Goal: Task Accomplishment & Management: Manage account settings

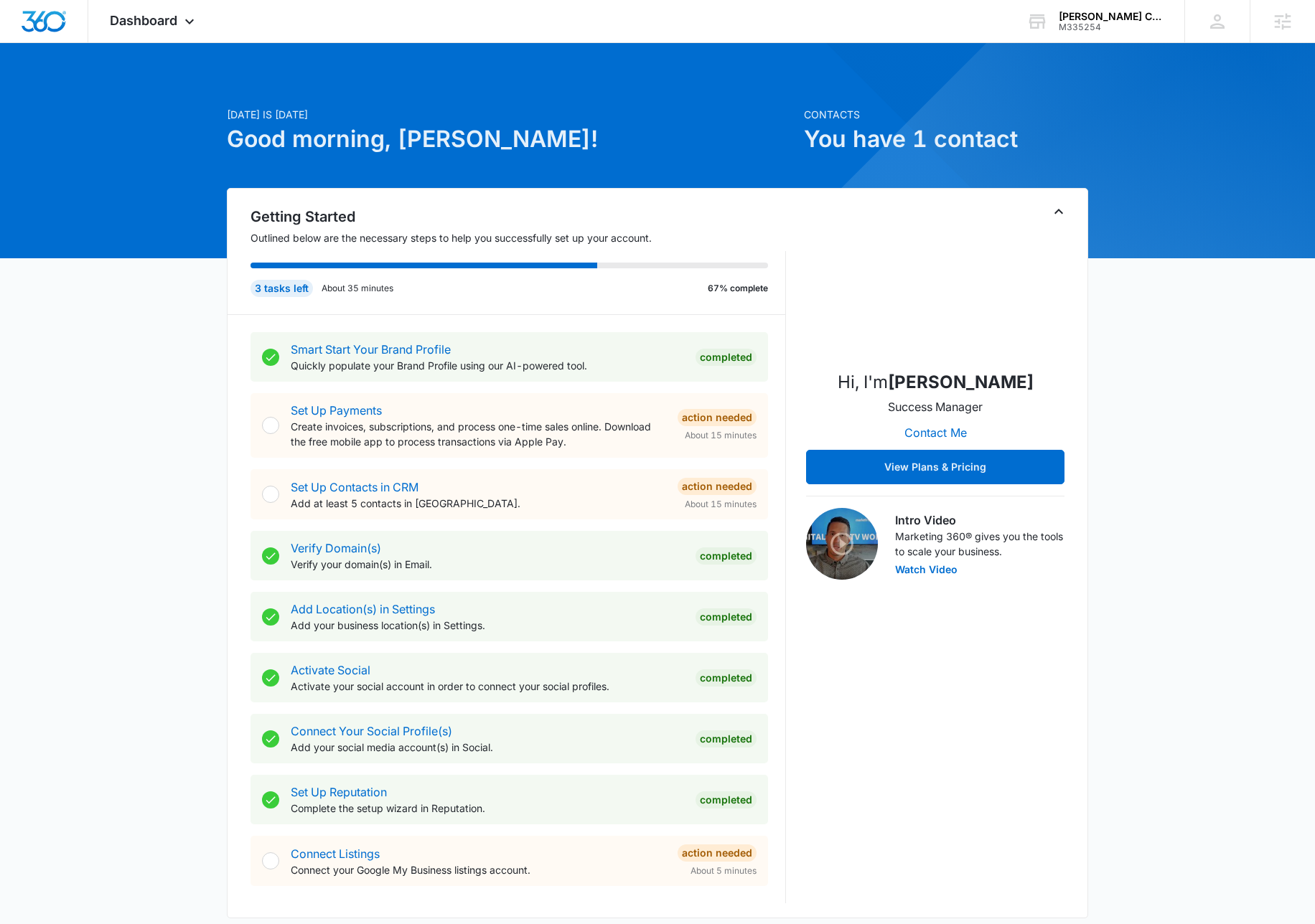
scroll to position [463, 0]
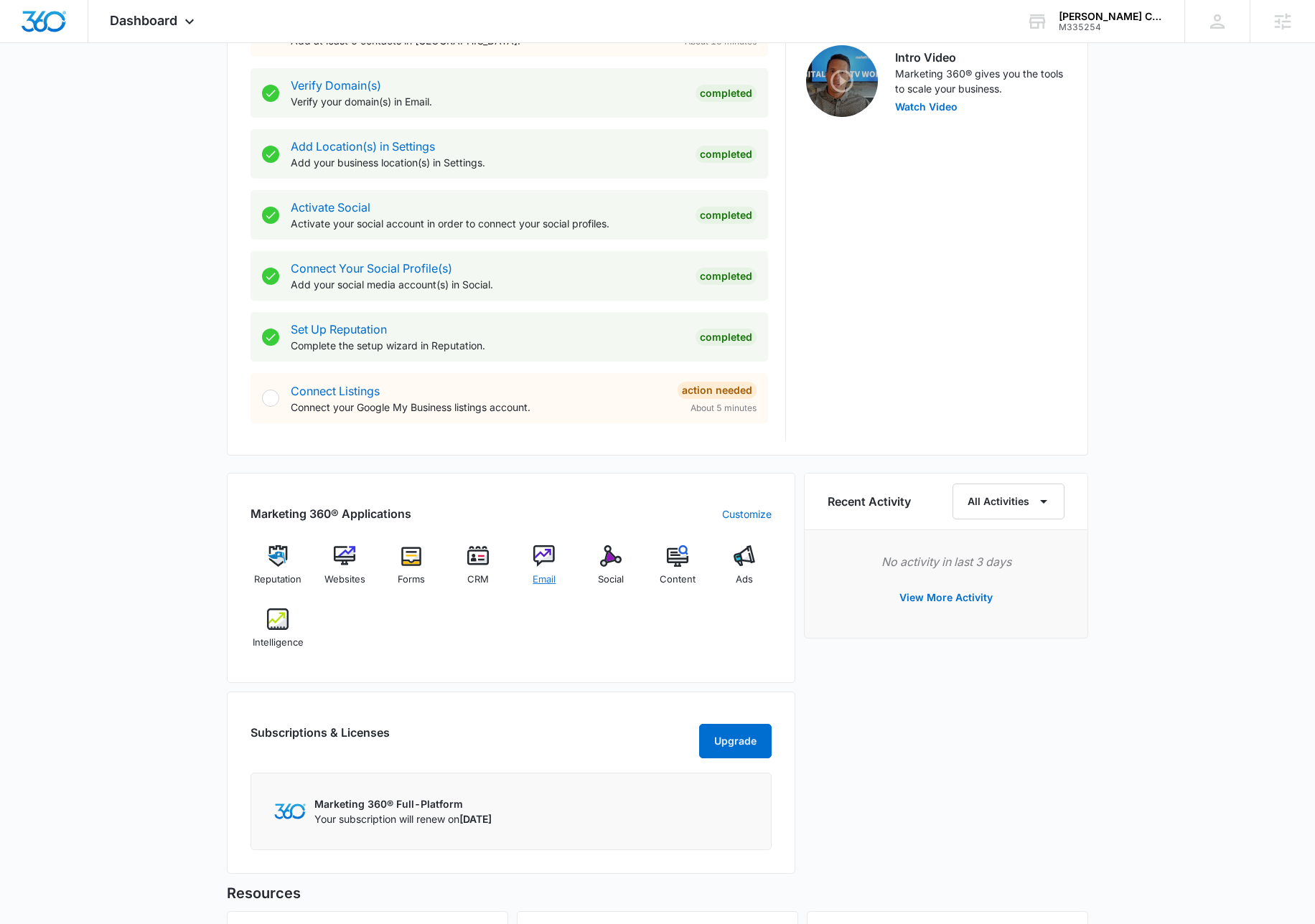
click at [548, 557] on img at bounding box center [544, 556] width 21 height 21
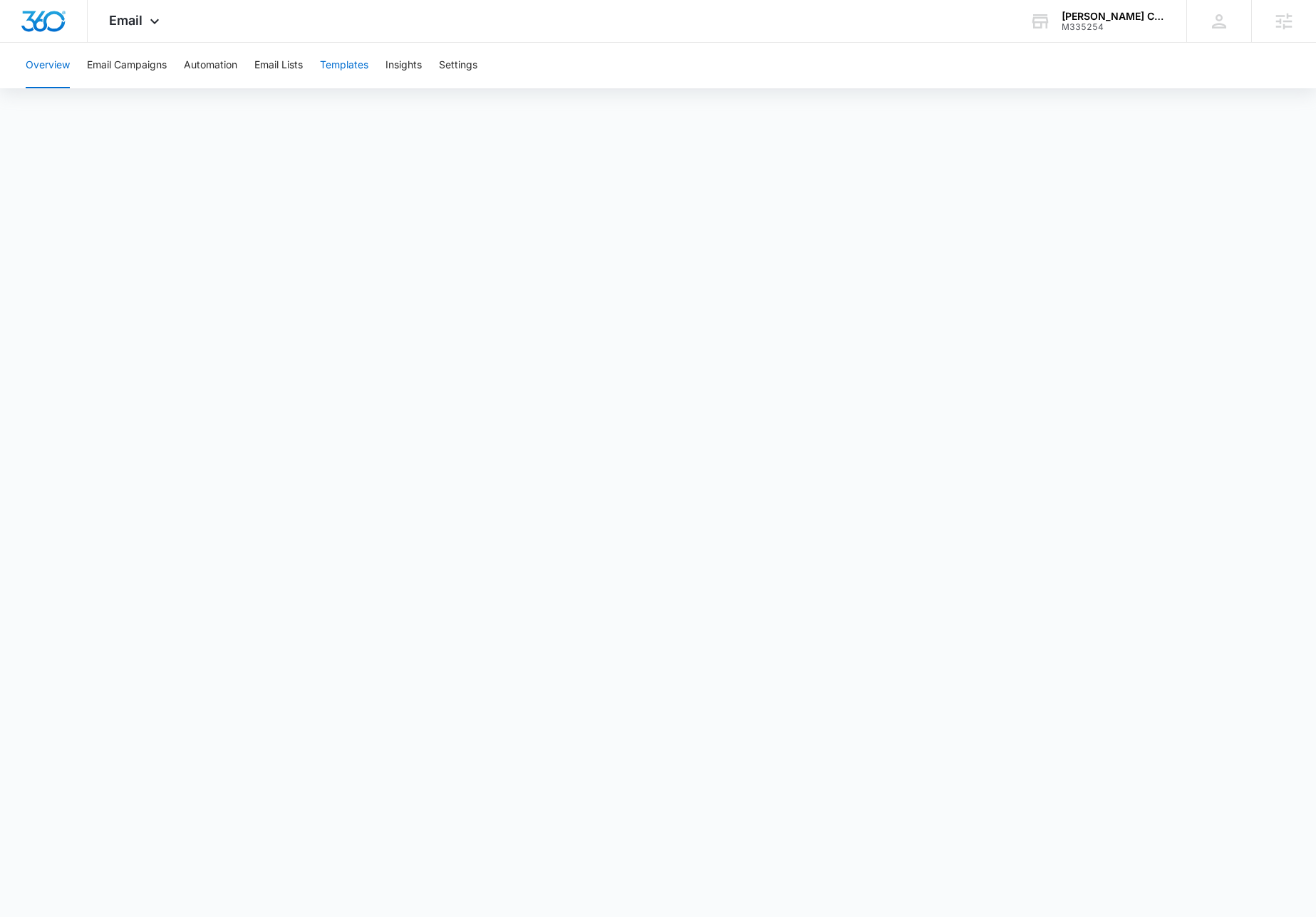
click at [340, 66] on button "Templates" at bounding box center [344, 66] width 48 height 46
click at [216, 61] on button "Automation" at bounding box center [210, 66] width 53 height 46
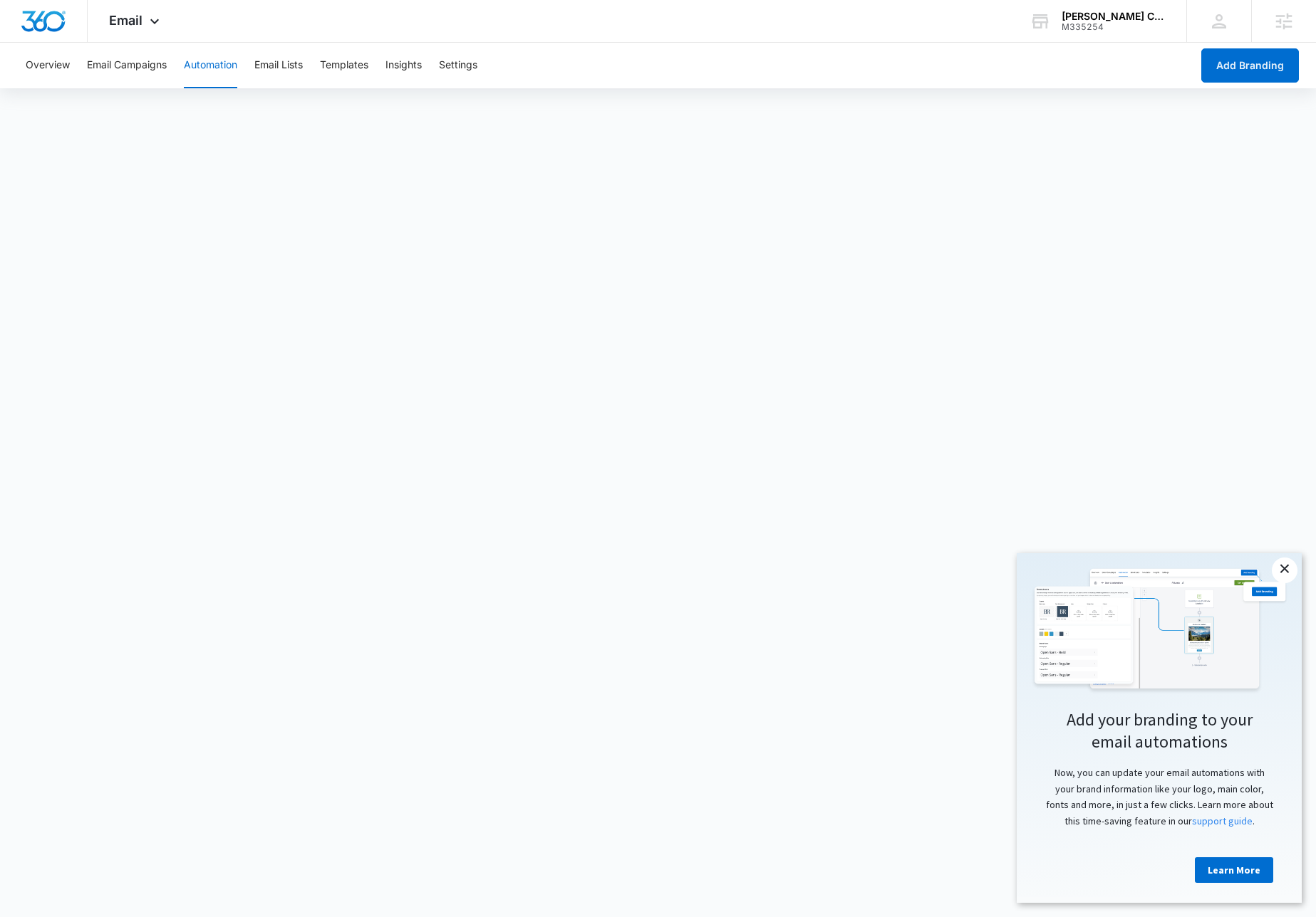
click at [1285, 567] on link "×" at bounding box center [1285, 571] width 25 height 25
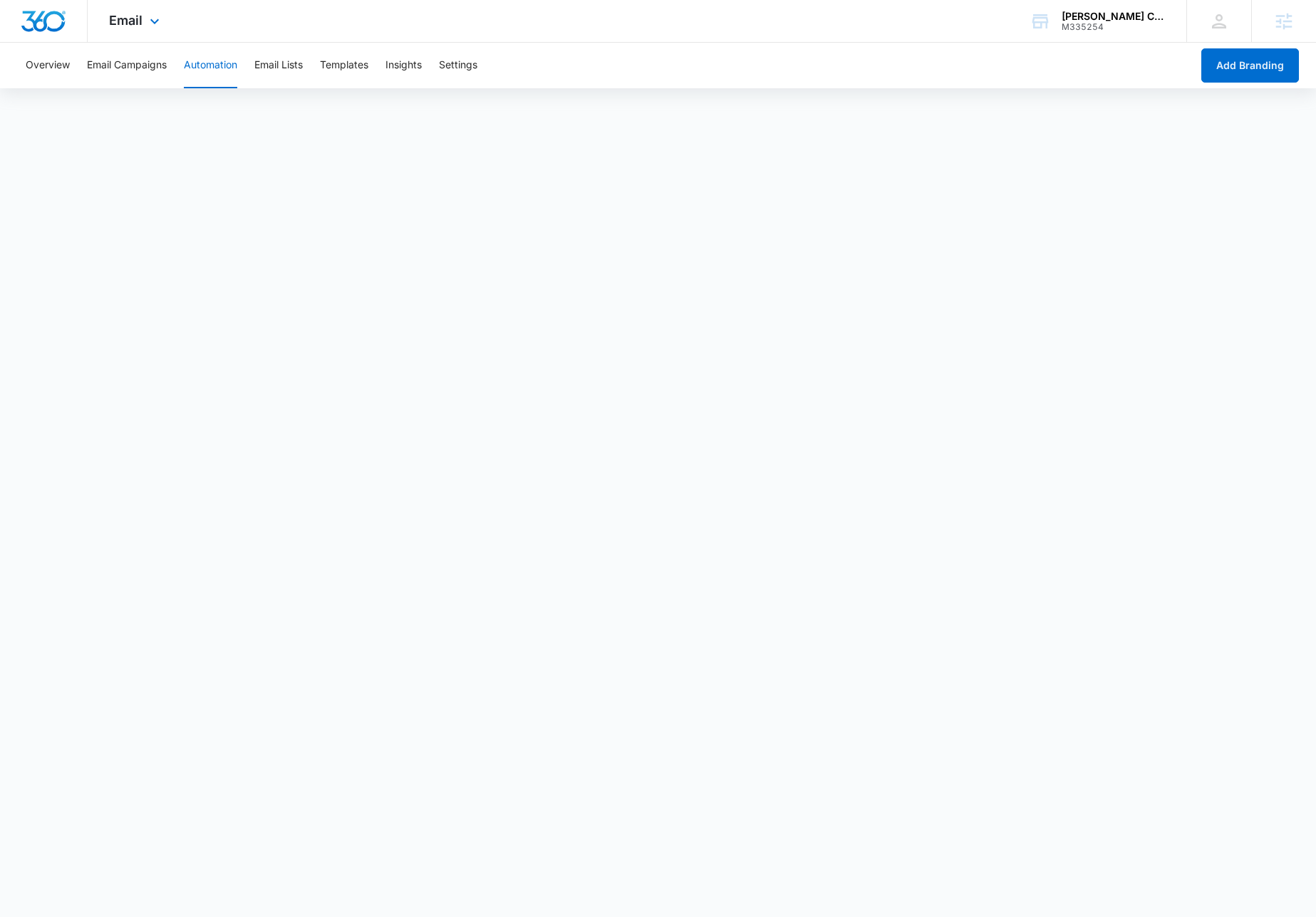
click at [143, 19] on div "Email Apps Reputation Websites Forms CRM Email Social Content Ads Intelligence …" at bounding box center [136, 21] width 97 height 42
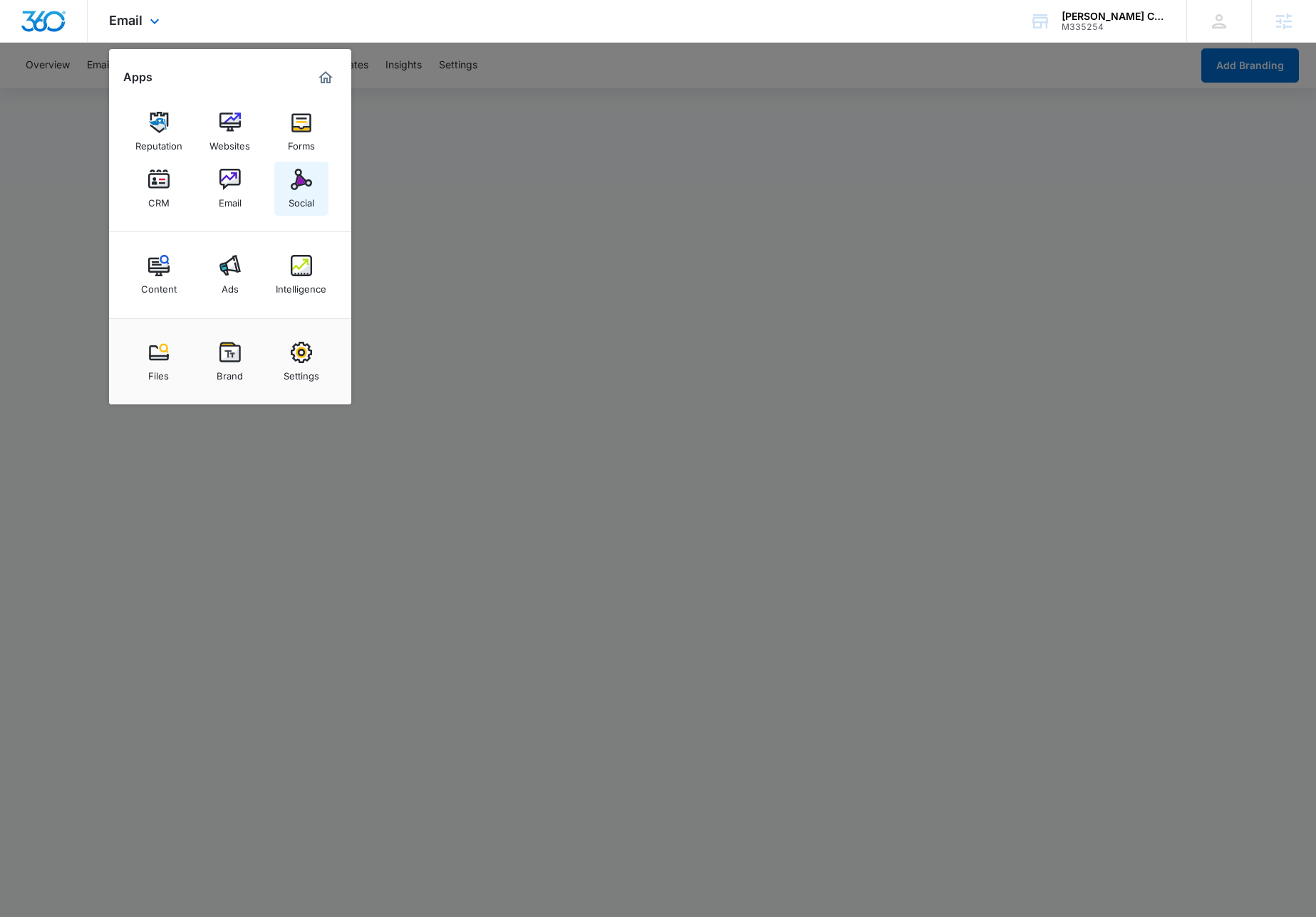
click at [309, 188] on img at bounding box center [301, 179] width 21 height 21
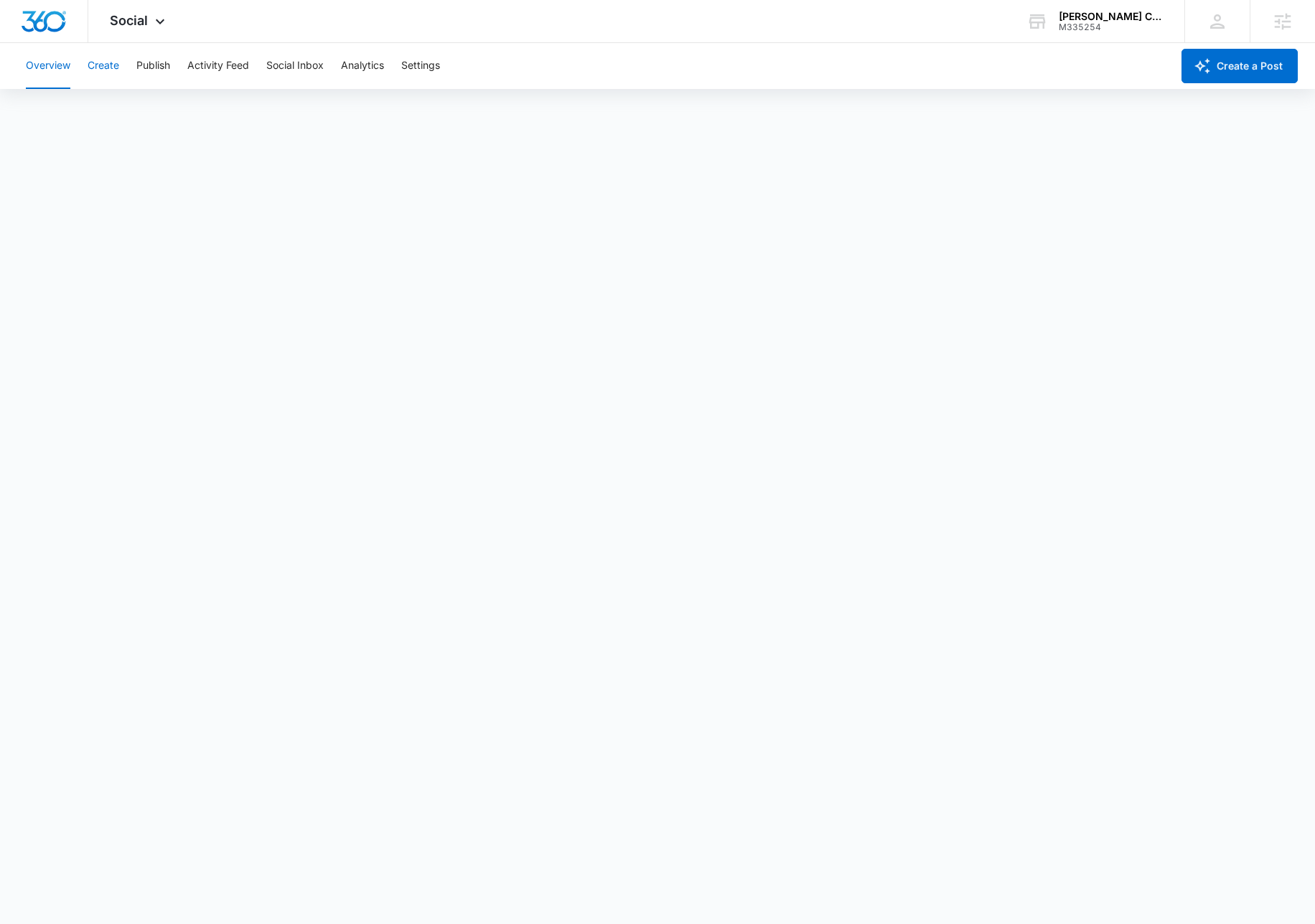
click at [110, 74] on button "Create" at bounding box center [103, 66] width 31 height 46
click at [152, 66] on button "Publish" at bounding box center [153, 66] width 34 height 46
click at [128, 104] on button "Schedules" at bounding box center [109, 109] width 49 height 40
click at [415, 69] on button "Settings" at bounding box center [421, 66] width 39 height 46
click at [110, 71] on button "Create" at bounding box center [103, 66] width 31 height 46
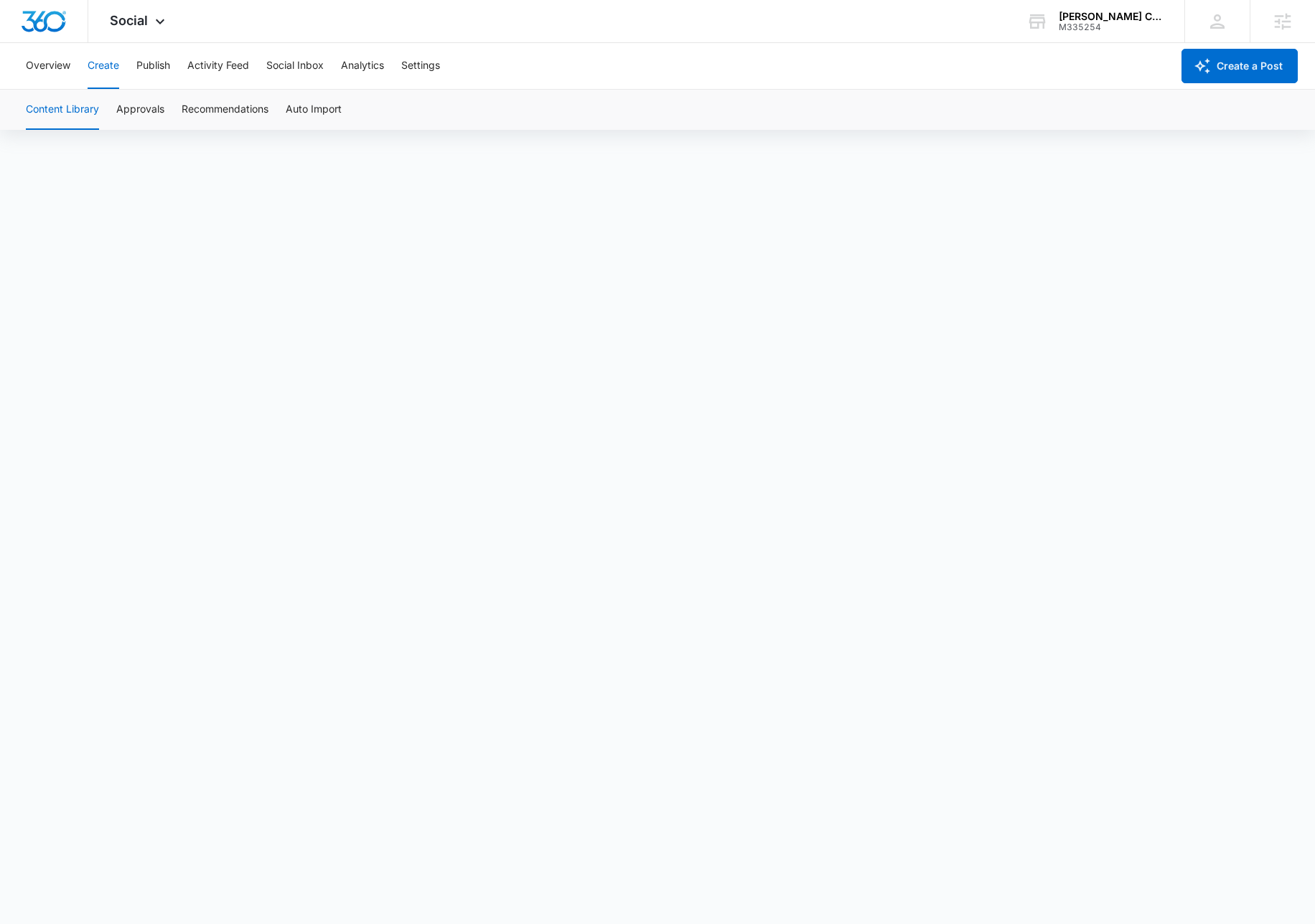
scroll to position [10, 0]
click at [149, 108] on button "Approvals" at bounding box center [140, 109] width 49 height 40
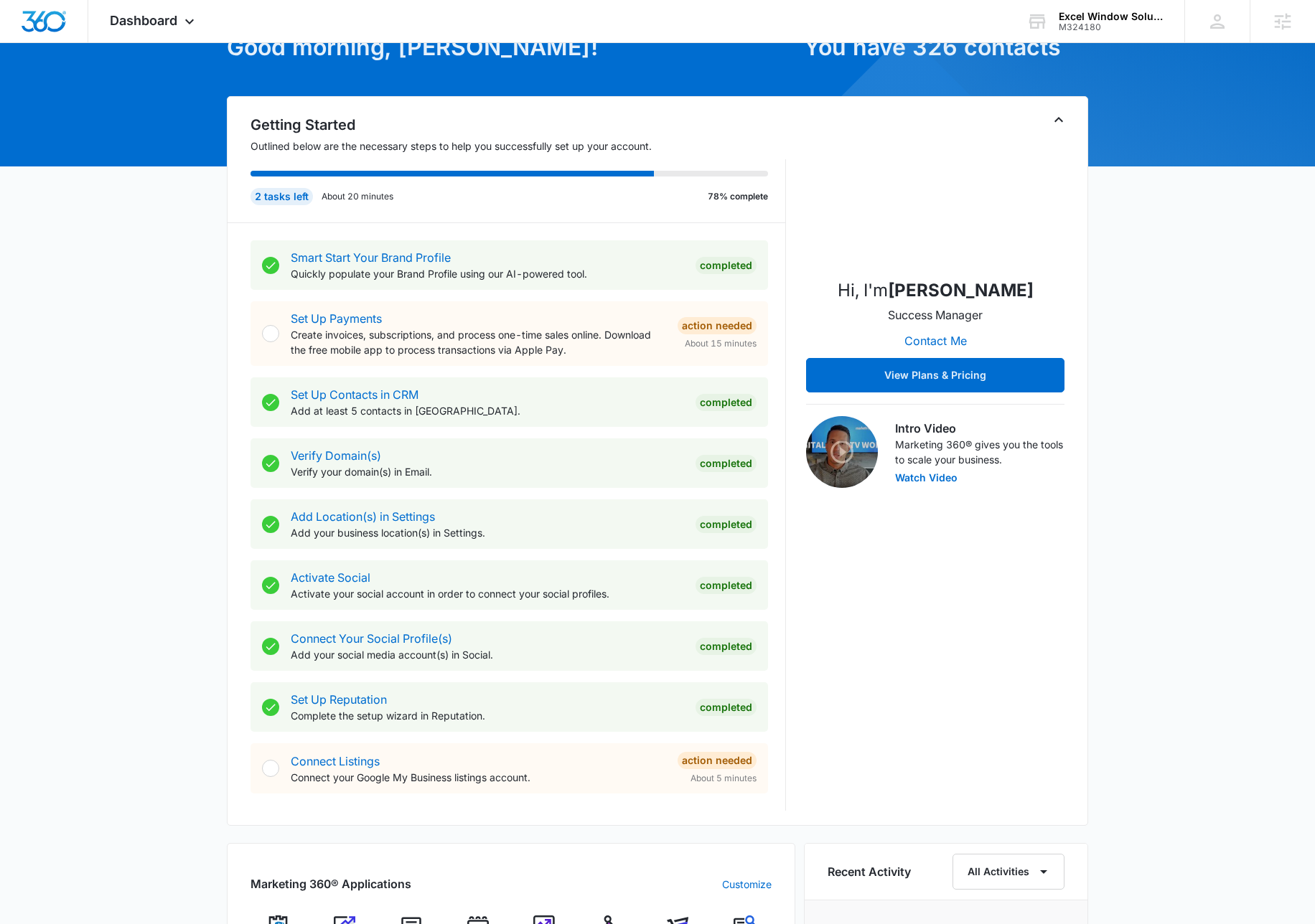
scroll to position [474, 0]
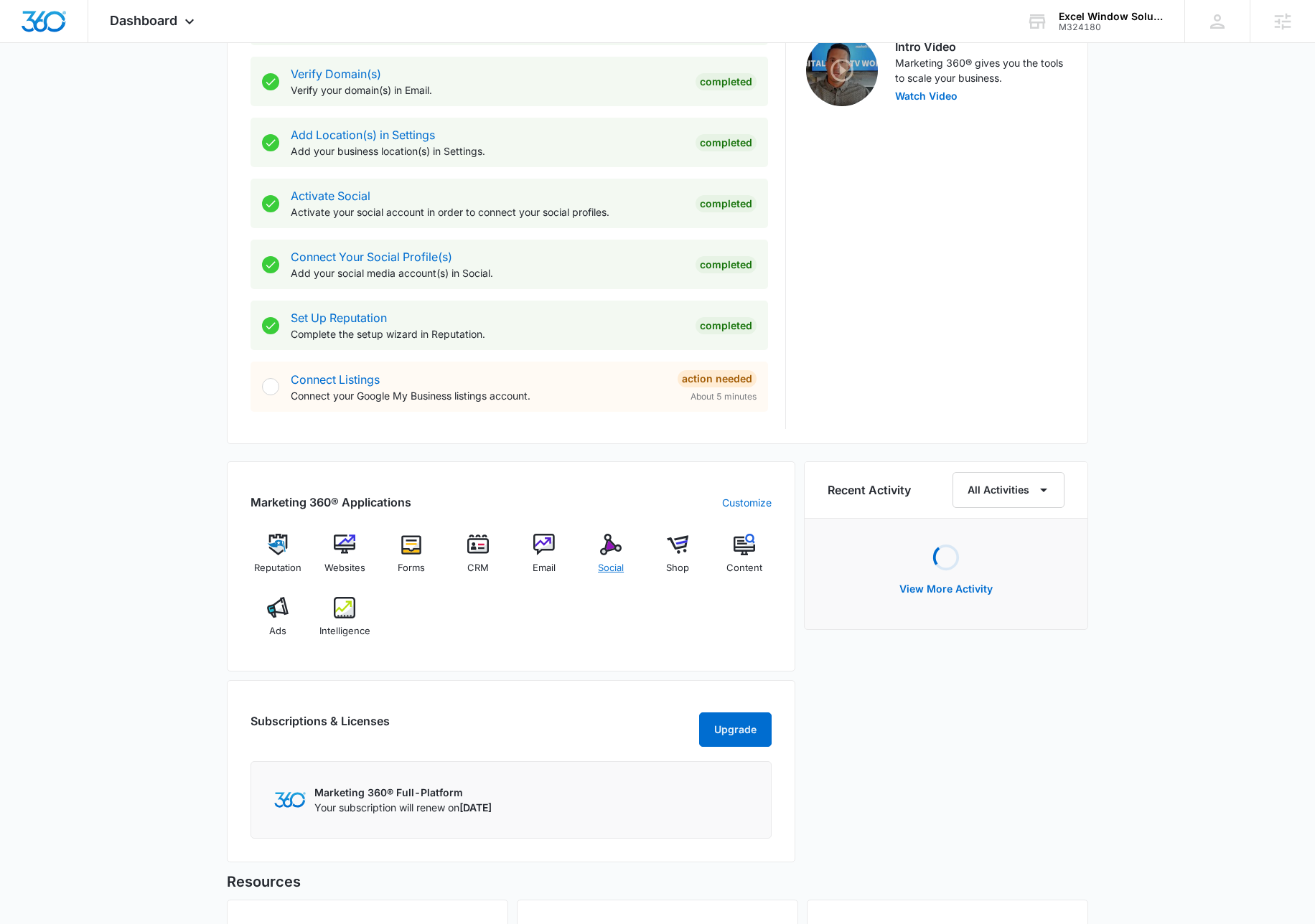
click at [620, 548] on img at bounding box center [610, 545] width 21 height 21
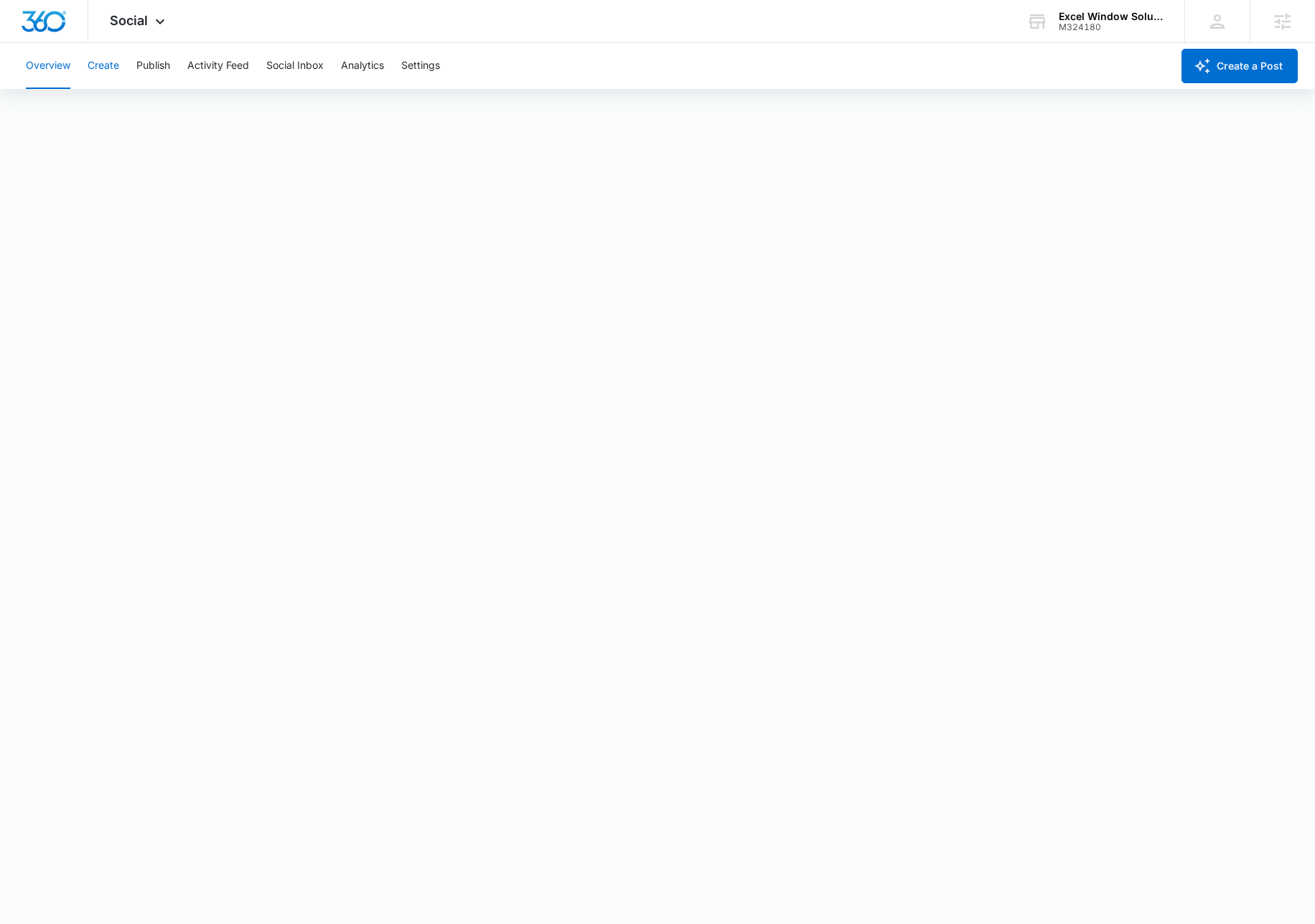
click at [117, 66] on button "Create" at bounding box center [103, 66] width 31 height 46
